Goal: Task Accomplishment & Management: Use online tool/utility

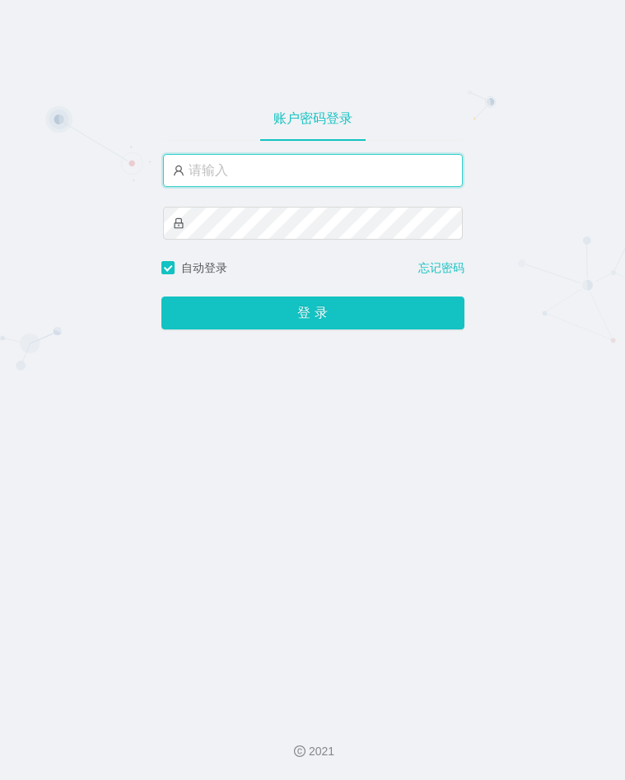
type input "admin"
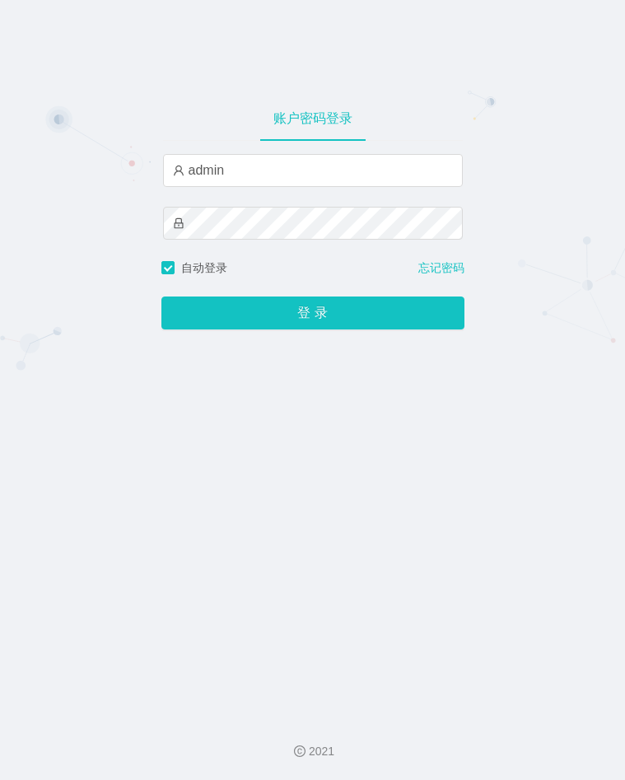
drag, startPoint x: 581, startPoint y: 479, endPoint x: 515, endPoint y: 451, distance: 71.6
click at [578, 479] on div "账户密码登录 admin 自动登录 忘记密码 登 录" at bounding box center [312, 352] width 625 height 704
drag, startPoint x: 479, startPoint y: 398, endPoint x: 423, endPoint y: 96, distance: 307.6
click at [479, 398] on div "账户密码登录 admin 自动登录 忘记密码 登 录" at bounding box center [312, 352] width 625 height 704
drag, startPoint x: 457, startPoint y: 702, endPoint x: 446, endPoint y: 699, distance: 11.2
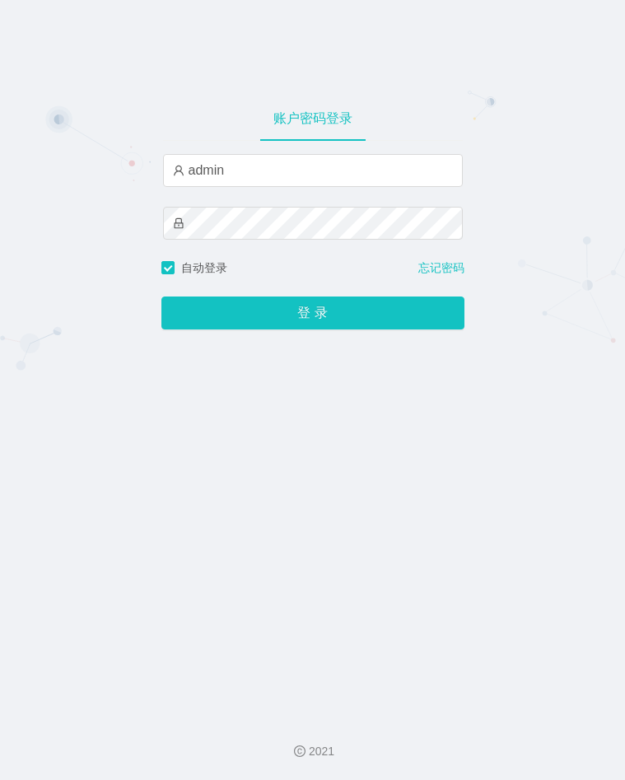
click at [457, 702] on div "账户密码登录 admin 自动登录 忘记密码 登 录" at bounding box center [312, 352] width 625 height 704
